Goal: Information Seeking & Learning: Learn about a topic

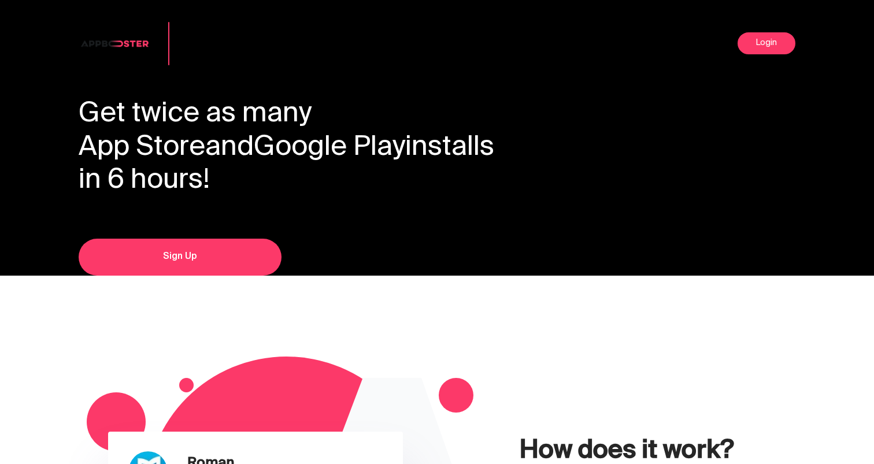
click at [101, 89] on div "Incent traffic and analytics for app rank improvement Login" at bounding box center [437, 49] width 717 height 98
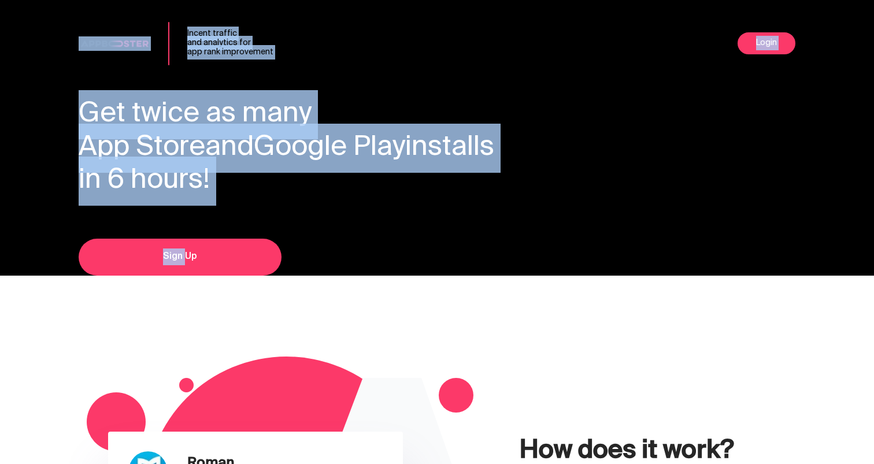
drag, startPoint x: 101, startPoint y: 89, endPoint x: 443, endPoint y: 248, distance: 377.2
click at [443, 248] on header "Incent traffic and analytics for app rank improvement Login Discuss Personal Se…" at bounding box center [437, 138] width 717 height 276
click at [443, 248] on div "Get twice as many App Store and Google Play installs in 6 hours! Sign Up" at bounding box center [437, 187] width 717 height 178
drag, startPoint x: 443, startPoint y: 248, endPoint x: 29, endPoint y: 96, distance: 440.4
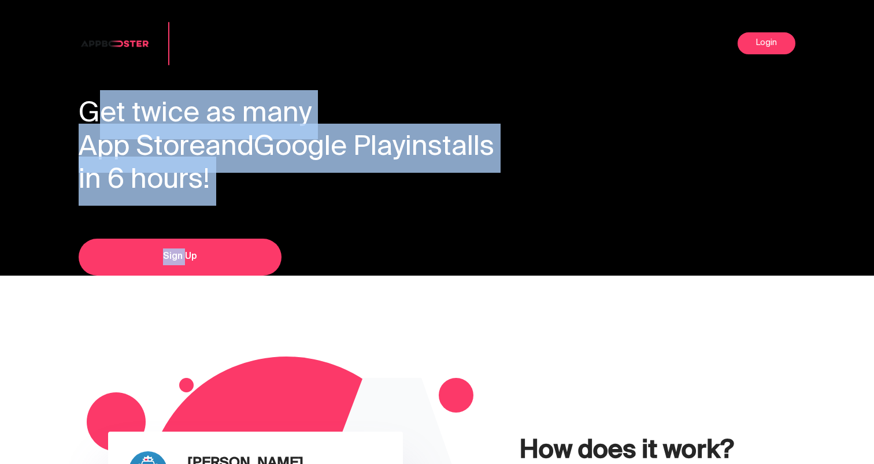
drag, startPoint x: 53, startPoint y: 101, endPoint x: 457, endPoint y: 232, distance: 425.0
click at [457, 232] on div "Get twice as many App Store and Google Play installs in 6 hours! Sign Up" at bounding box center [437, 187] width 717 height 178
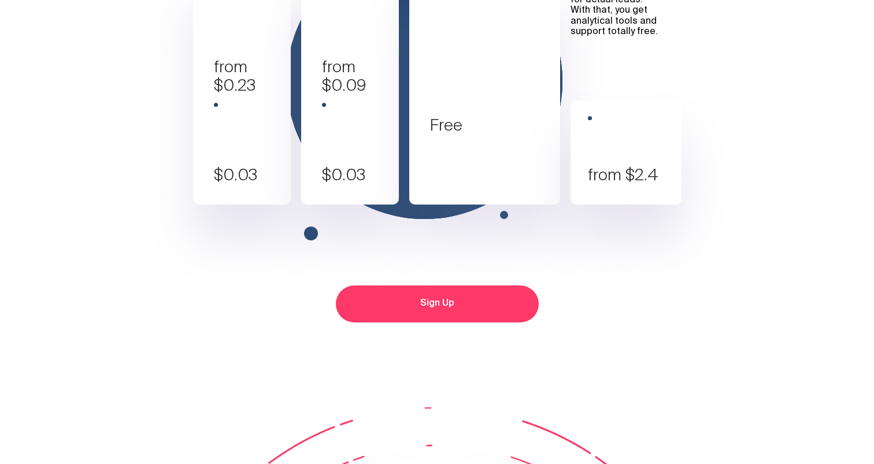
scroll to position [4392, 0]
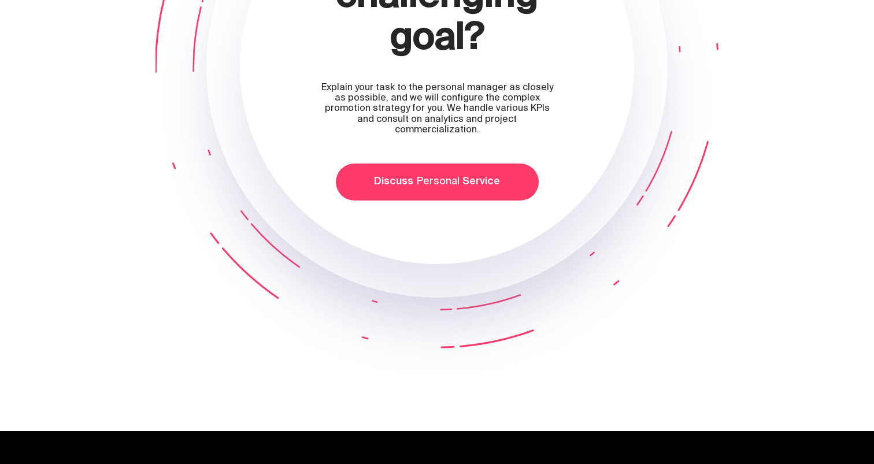
scroll to position [5055, 0]
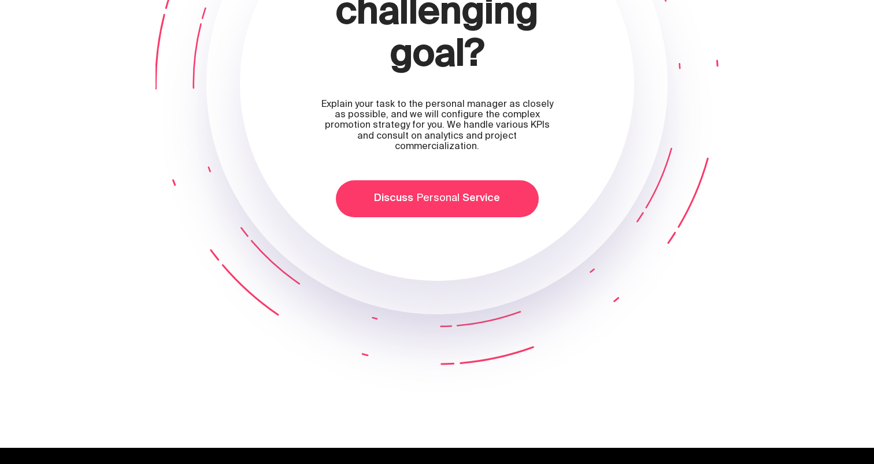
click at [368, 59] on div "Set a challenging goal?" at bounding box center [437, 15] width 238 height 128
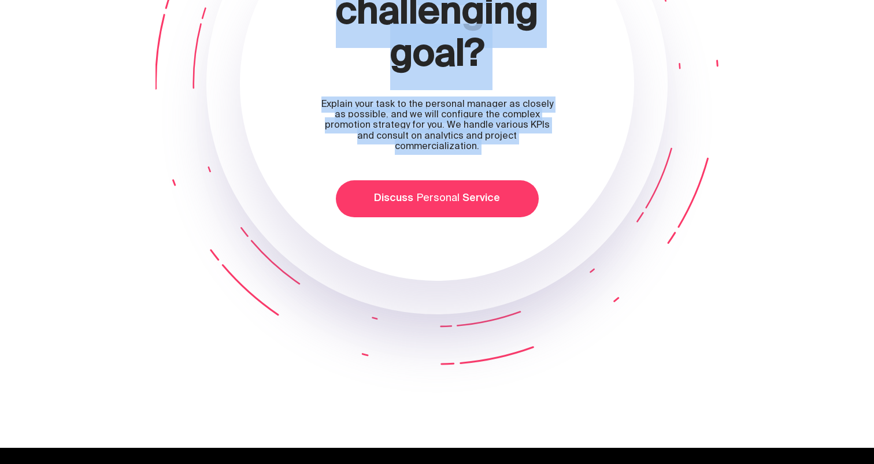
drag, startPoint x: 368, startPoint y: 59, endPoint x: 556, endPoint y: 251, distance: 268.7
click at [556, 251] on div "Set a challenging goal? Explain your task to the personal manager as closely as…" at bounding box center [437, 84] width 394 height 394
drag, startPoint x: 556, startPoint y: 251, endPoint x: 368, endPoint y: 97, distance: 243.2
click at [368, 97] on div "Set a challenging goal? Explain your task to the personal manager as closely as…" at bounding box center [437, 84] width 394 height 394
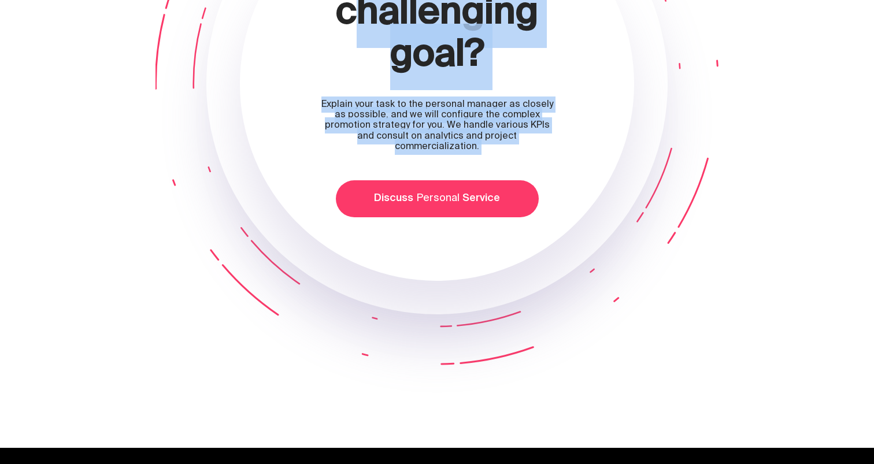
click at [368, 79] on div "Set a challenging goal?" at bounding box center [437, 15] width 238 height 128
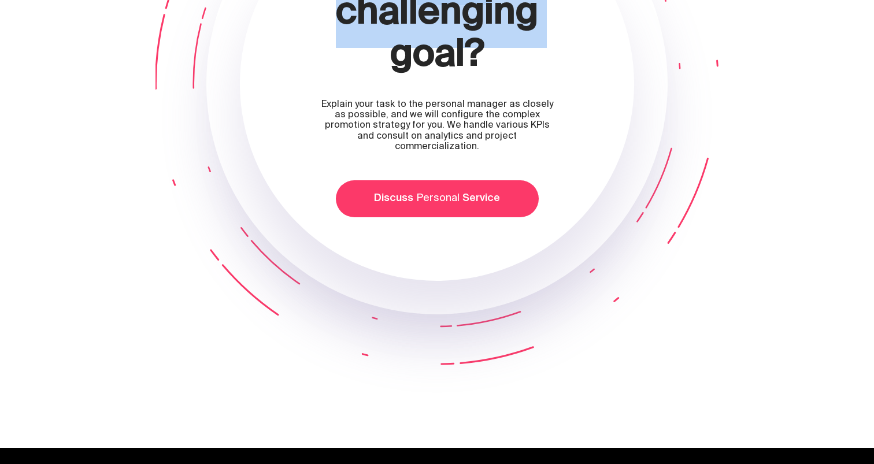
drag, startPoint x: 368, startPoint y: 97, endPoint x: 368, endPoint y: 68, distance: 28.3
click at [368, 68] on div "Set a challenging goal?" at bounding box center [437, 15] width 238 height 128
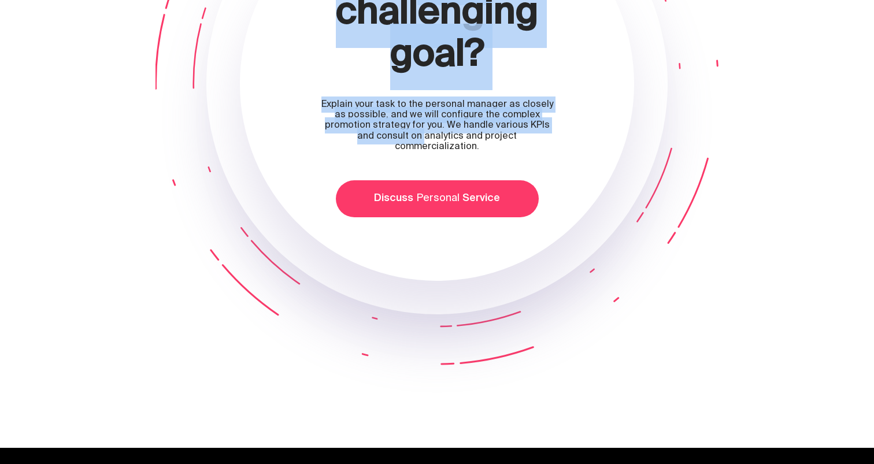
drag, startPoint x: 368, startPoint y: 68, endPoint x: 561, endPoint y: 234, distance: 254.7
click at [561, 234] on div "Set a challenging goal? Explain your task to the personal manager as closely as…" at bounding box center [437, 84] width 394 height 394
